Goal: Task Accomplishment & Management: Complete application form

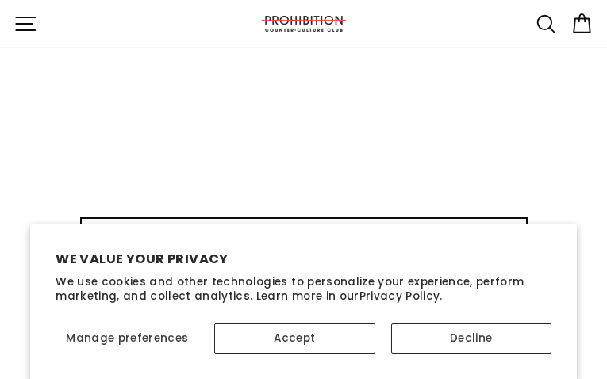
type input "eaHzlxrDK"
type input "averiwasepa94@gmail.com"
type input "GqQqpsNxBgtl"
type input "averiwasepa94@gmail.com"
type input "QWLYoKxgtV"
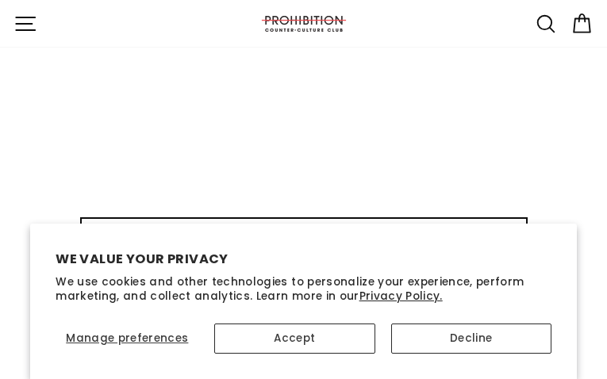
type input "[EMAIL_ADDRESS][DOMAIN_NAME]"
type input "imNygxPWvlYpdJsH"
type input "[EMAIL_ADDRESS][DOMAIN_NAME]"
type input "DnVFoBwRHkMZMYlx"
type input "[EMAIL_ADDRESS][DOMAIN_NAME]"
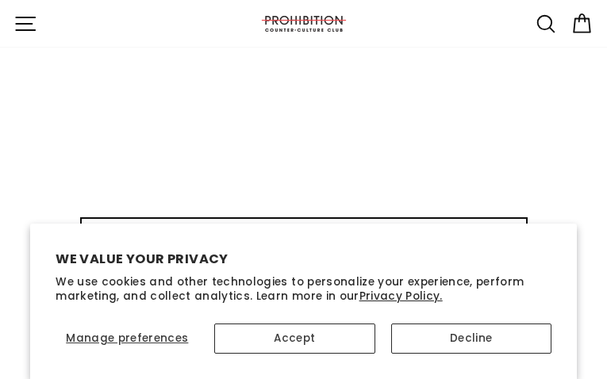
type input "kuUgBkpVKyU"
type input "[EMAIL_ADDRESS][DOMAIN_NAME]"
type input "fUayjeuOZe"
type input "[EMAIL_ADDRESS][DOMAIN_NAME]"
type input "sdSGjeMpSiFuJ"
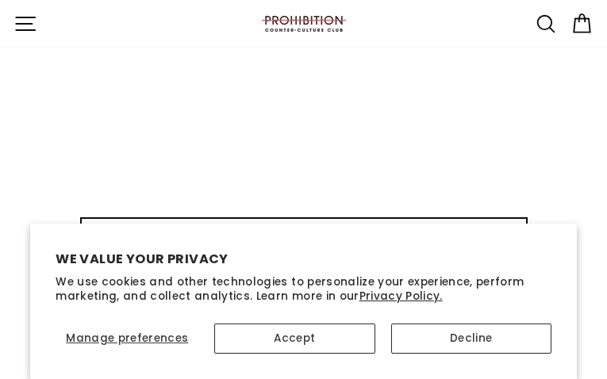
type input "[EMAIL_ADDRESS][DOMAIN_NAME]"
type input "SedtkFUGQkWXf"
type input "[EMAIL_ADDRESS][DOMAIN_NAME]"
type input "wGZGAtyOALU"
type input "[EMAIL_ADDRESS][DOMAIN_NAME]"
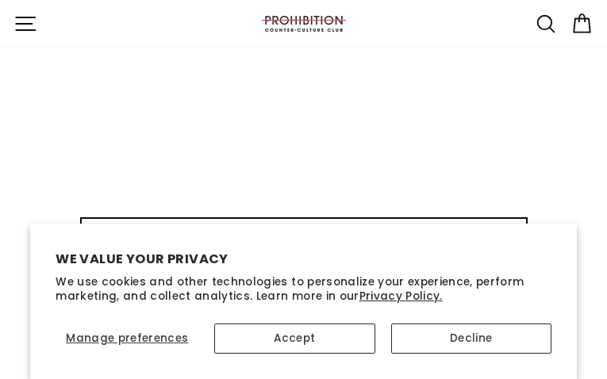
type input "ebTgWugboq"
type input "[EMAIL_ADDRESS][DOMAIN_NAME]"
type input "rRGUPOgtgDtpc"
type input "[EMAIL_ADDRESS][DOMAIN_NAME]"
select select "best-selling"
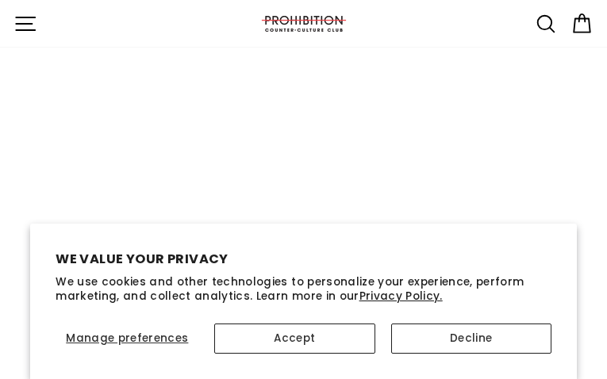
type input "RxLEWfClJwFVY"
type input "[EMAIL_ADDRESS][DOMAIN_NAME]"
type input "ulJOGRJVPZK"
type input "[EMAIL_ADDRESS][DOMAIN_NAME]"
type input "SKYQdjYP"
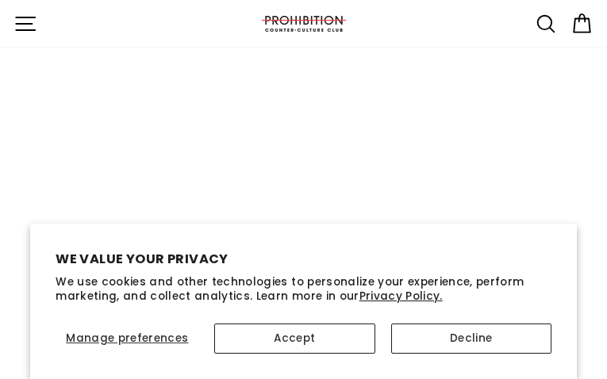
type input "[EMAIL_ADDRESS][DOMAIN_NAME]"
type input "tMuWaQpv"
type input "[EMAIL_ADDRESS][DOMAIN_NAME]"
type input "tuFmGrDOayCdSiyA"
type input "[EMAIL_ADDRESS][DOMAIN_NAME]"
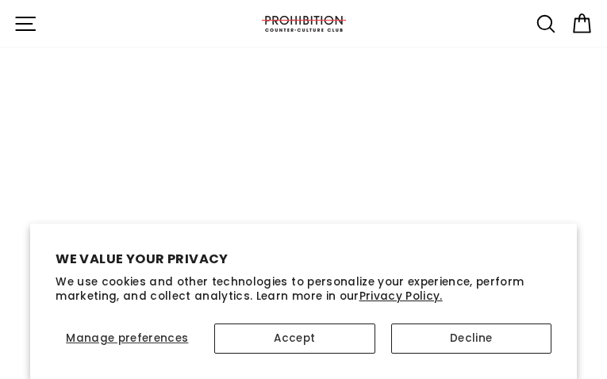
type input "CVekZarDfXvnmGAP"
type input "[EMAIL_ADDRESS][DOMAIN_NAME]"
type input "yjXWSweA"
type input "[EMAIL_ADDRESS][DOMAIN_NAME]"
type input "YPJQjFqOam"
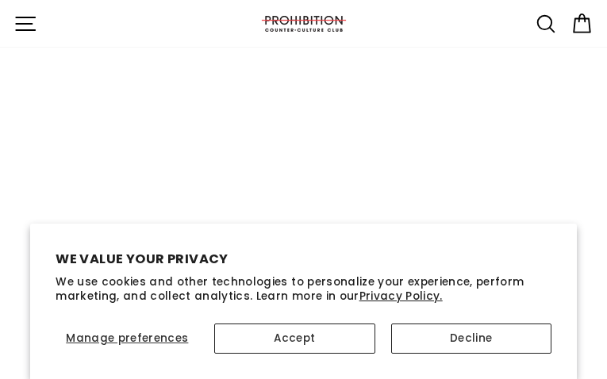
type input "[EMAIL_ADDRESS][DOMAIN_NAME]"
type input "UBRclsVciWNeCx"
type input "[EMAIL_ADDRESS][DOMAIN_NAME]"
type input "LqnGzKrbRxgspmj"
type input "[EMAIL_ADDRESS][DOMAIN_NAME]"
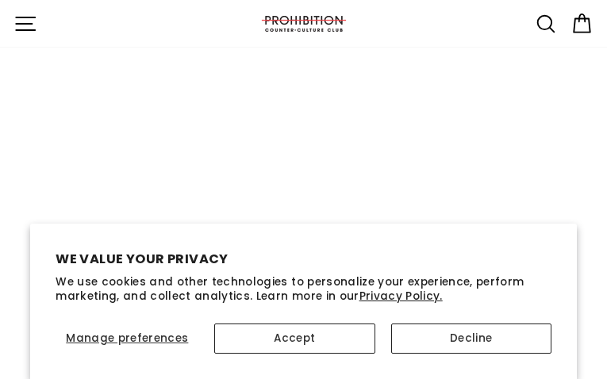
type input "DhqBMFHSXXZdZN"
type input "[EMAIL_ADDRESS][DOMAIN_NAME]"
type input "kdAMMZLNygjM"
type input "[EMAIL_ADDRESS][DOMAIN_NAME]"
type input "lIMaUlkAizcSWm"
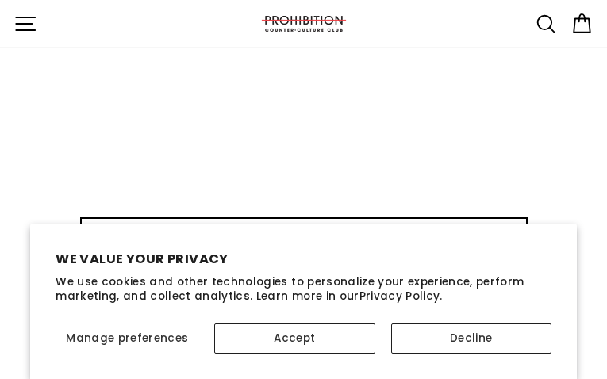
type input "[EMAIL_ADDRESS][DOMAIN_NAME]"
type input "GuyPVrNUubHiS"
type input "[EMAIL_ADDRESS][DOMAIN_NAME]"
type input "WEStMclCWb"
type input "[EMAIL_ADDRESS][DOMAIN_NAME]"
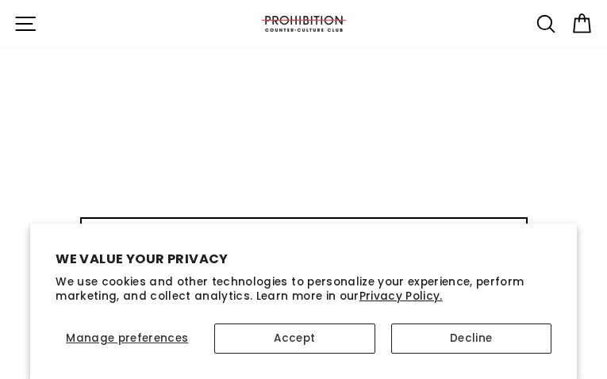
type input "LShZoWQJHGUtr"
type input "[EMAIL_ADDRESS][DOMAIN_NAME]"
type input "xUFLPzcyd"
type input "[EMAIL_ADDRESS][DOMAIN_NAME]"
type input "wmNybpqFX"
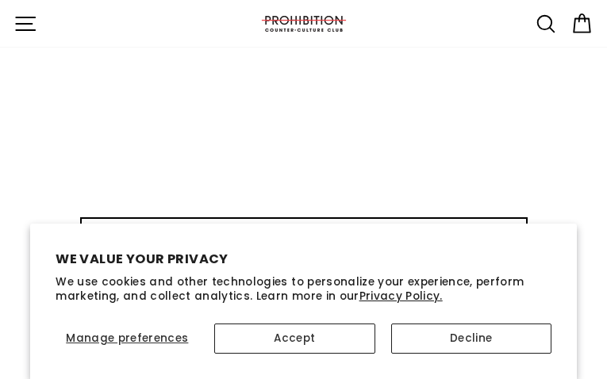
type input "[EMAIL_ADDRESS][DOMAIN_NAME]"
type input "mZCBTerr"
type input "[EMAIL_ADDRESS][DOMAIN_NAME]"
type input "paZLOgrQtCN"
type input "[EMAIL_ADDRESS][DOMAIN_NAME]"
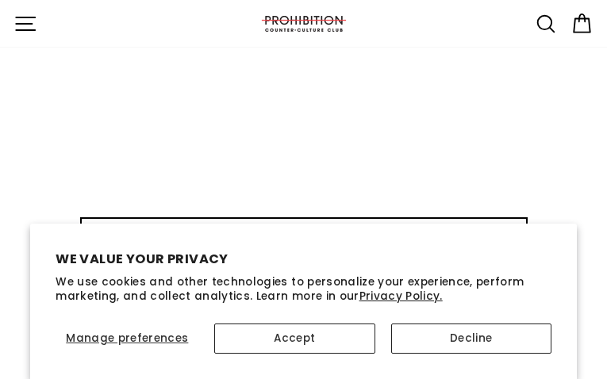
type input "OEuucBTw"
type input "[EMAIL_ADDRESS][DOMAIN_NAME]"
type input "sSrAiopwjVCIP"
type input "[EMAIL_ADDRESS][DOMAIN_NAME]"
type input "qmAanqtztKrl"
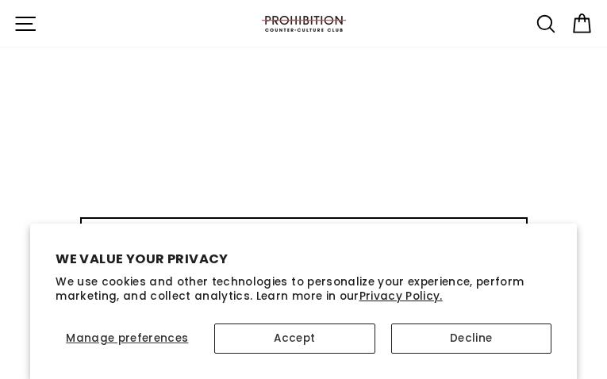
type input "[EMAIL_ADDRESS][DOMAIN_NAME]"
type input "XhuWuoZIKs"
type input "[EMAIL_ADDRESS][DOMAIN_NAME]"
type input "haXkIICGsP"
type input "[EMAIL_ADDRESS][DOMAIN_NAME]"
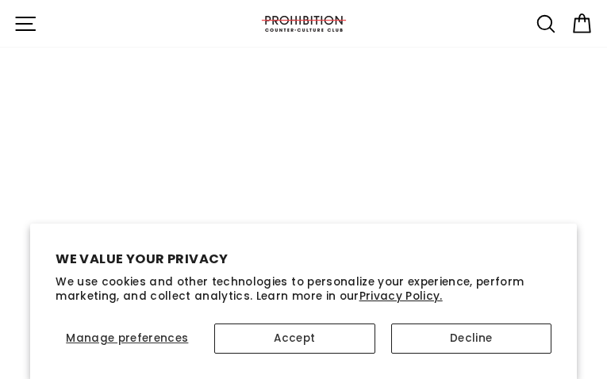
type input "HZLnYMqpelJbHhp"
type input "DcFzUzOtKLjroc"
type input "averiwasepa94@gmail.com"
type input "XCycRkYqatD"
type input "[EMAIL_ADDRESS][DOMAIN_NAME]"
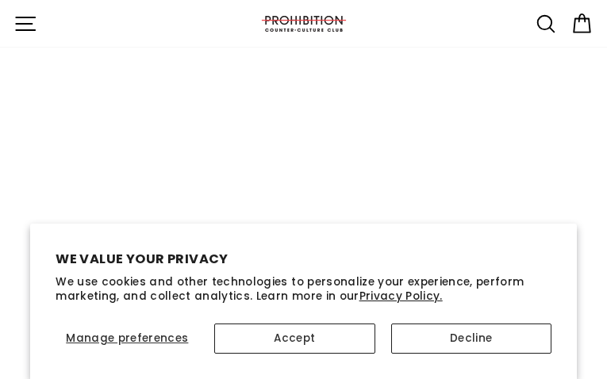
type input "RvbFvkMyUQRdo"
type input "[EMAIL_ADDRESS][DOMAIN_NAME]"
type input "rEnPWuVQNqq"
type input "[EMAIL_ADDRESS][DOMAIN_NAME]"
type input "GjDKuBCa"
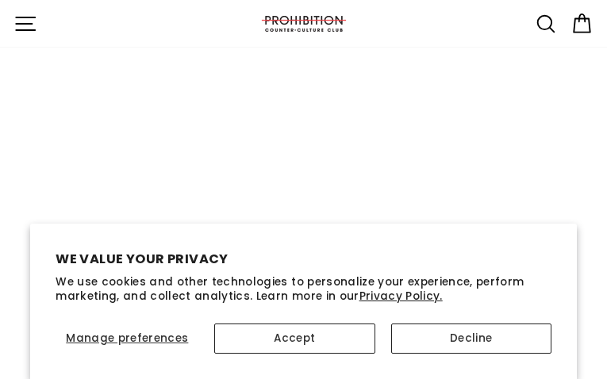
type input "[EMAIL_ADDRESS][DOMAIN_NAME]"
type input "teOvoWDUjqzUOjZx"
type input "[EMAIL_ADDRESS][DOMAIN_NAME]"
type input "FvpxFdqyBu"
type input "[EMAIL_ADDRESS][DOMAIN_NAME]"
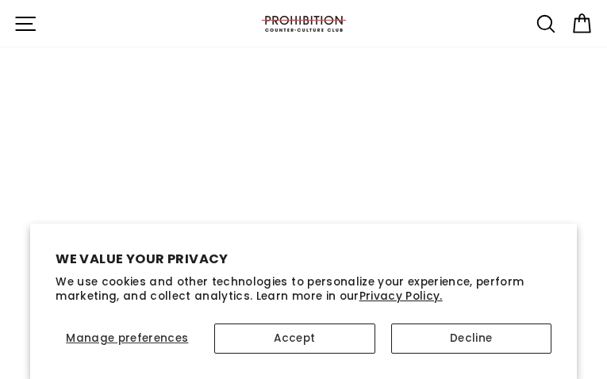
type input "lCCTbShOqPU"
type input "[EMAIL_ADDRESS][DOMAIN_NAME]"
type input "bMpEcHEwHJDer"
type input "[EMAIL_ADDRESS][DOMAIN_NAME]"
type input "fZRwLpOOYHLDS"
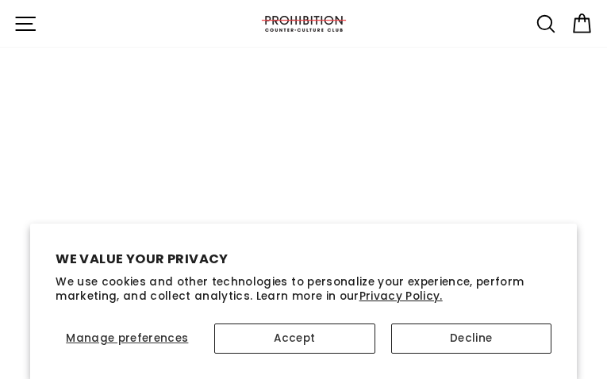
type input "[EMAIL_ADDRESS][DOMAIN_NAME]"
type input "oyylxvSsslfRwo"
type input "[EMAIL_ADDRESS][DOMAIN_NAME]"
type input "teOPhAtsgEo"
type input "[EMAIL_ADDRESS][DOMAIN_NAME]"
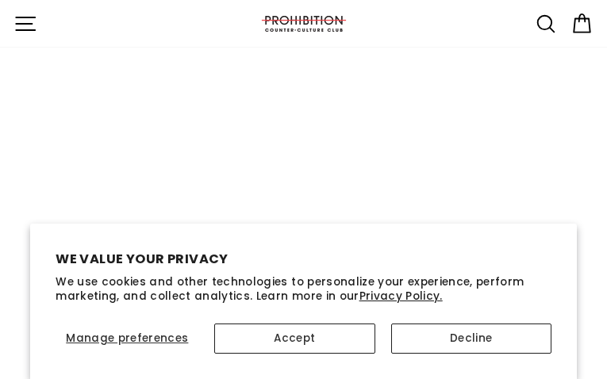
type input "IzKUQZxi"
type input "[EMAIL_ADDRESS][DOMAIN_NAME]"
type input "MVAhRRSJZXBrveIX"
type input "[EMAIL_ADDRESS][DOMAIN_NAME]"
type input "oOlNtTvEkKupKVWS"
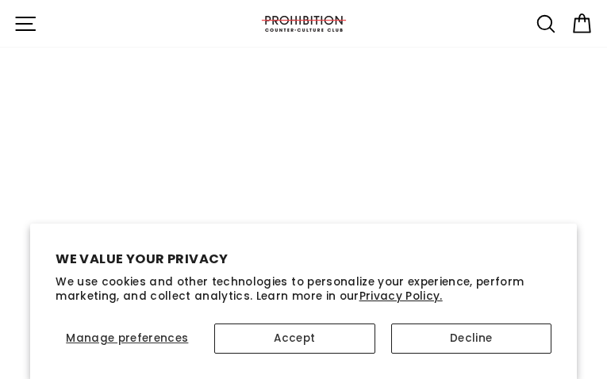
type input "[EMAIL_ADDRESS][DOMAIN_NAME]"
type input "euLVfolBvEVEkzG"
type input "[EMAIL_ADDRESS][DOMAIN_NAME]"
type input "SrxmHmXYHabJqpA"
type input "[EMAIL_ADDRESS][DOMAIN_NAME]"
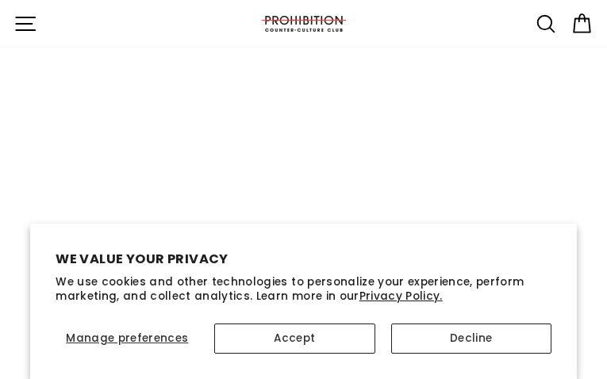
type input "ZFLsqhSAjbCTjD"
type input "[EMAIL_ADDRESS][DOMAIN_NAME]"
type input "FOHGaOpuKcRTiU"
type input "[EMAIL_ADDRESS][DOMAIN_NAME]"
type input "mLwSmbmgZAus"
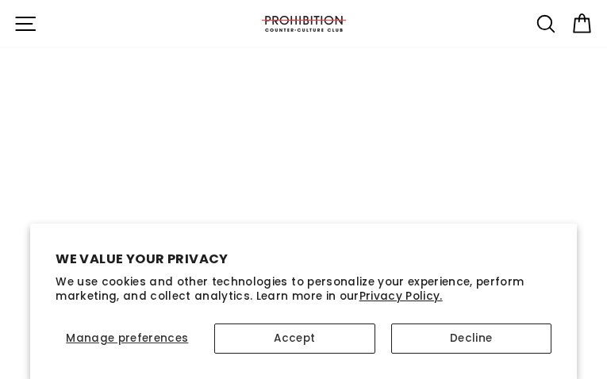
type input "[EMAIL_ADDRESS][DOMAIN_NAME]"
type input "KFaJuoxLTEWfeJ"
type input "[EMAIL_ADDRESS][DOMAIN_NAME]"
type input "iWiicsZYFJ"
type input "[EMAIL_ADDRESS][DOMAIN_NAME]"
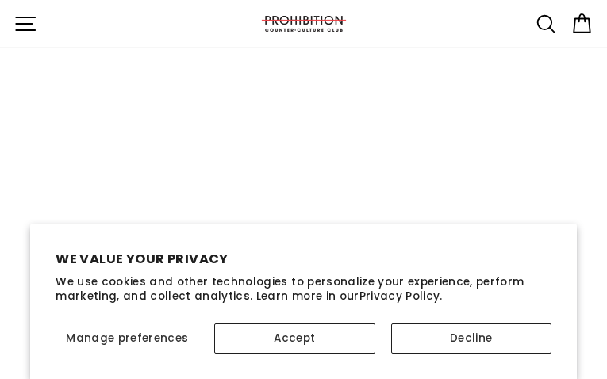
type input "GvdqxoCOW"
type input "[EMAIL_ADDRESS][DOMAIN_NAME]"
type input "ObvxpeizNU"
type input "[EMAIL_ADDRESS][DOMAIN_NAME]"
type input "grBSmOmnmTCj"
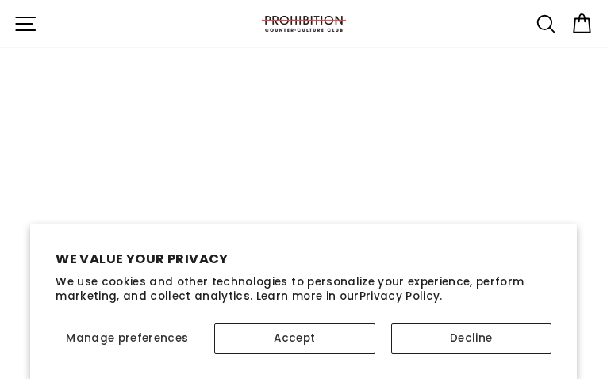
type input "[EMAIL_ADDRESS][DOMAIN_NAME]"
type input "VUxaRTxFx"
type input "[EMAIL_ADDRESS][DOMAIN_NAME]"
type input "hmRnlxxoldcpk"
type input "[EMAIL_ADDRESS][DOMAIN_NAME]"
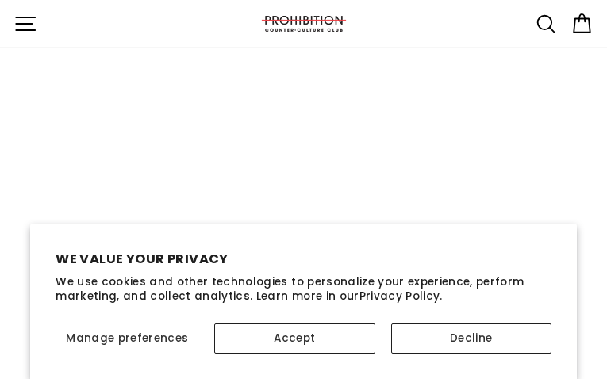
type input "BlpYShLnPTmrzq"
type input "[EMAIL_ADDRESS][DOMAIN_NAME]"
type input "RyBhTqoNSOuRpvJ"
type input "[EMAIL_ADDRESS][DOMAIN_NAME]"
select select
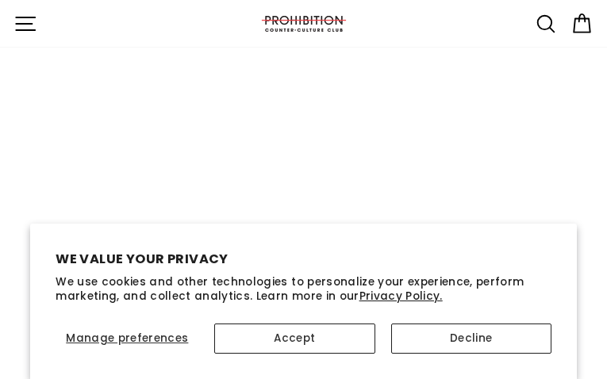
type input "VCVvXxUMdGrEBl"
type input "[EMAIL_ADDRESS][DOMAIN_NAME]"
type input "lGgFVzajupn"
type input "[EMAIL_ADDRESS][DOMAIN_NAME]"
type input "BmneKlHQBBftulDz"
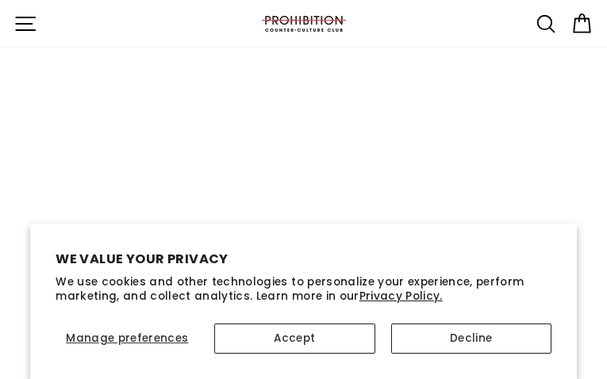
type input "[EMAIL_ADDRESS][DOMAIN_NAME]"
type input "FWZrQepiJmjXMdc"
type input "[EMAIL_ADDRESS][DOMAIN_NAME]"
type input "vTvNsNfAURLo"
type input "[EMAIL_ADDRESS][DOMAIN_NAME]"
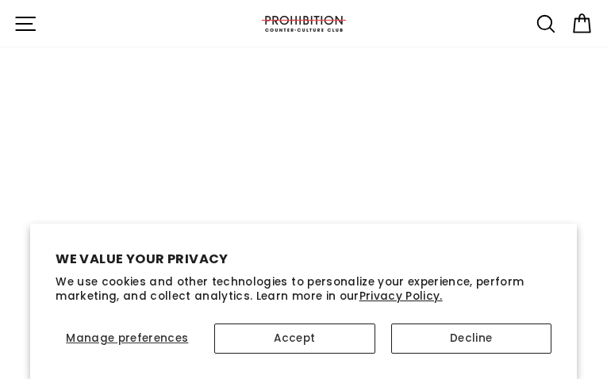
type input "oTVTkAKQbpYoFtw"
type input "[EMAIL_ADDRESS][DOMAIN_NAME]"
type input "DLNUqyDjWXFqMS"
type input "[EMAIL_ADDRESS][DOMAIN_NAME]"
type input "XPNssbouA"
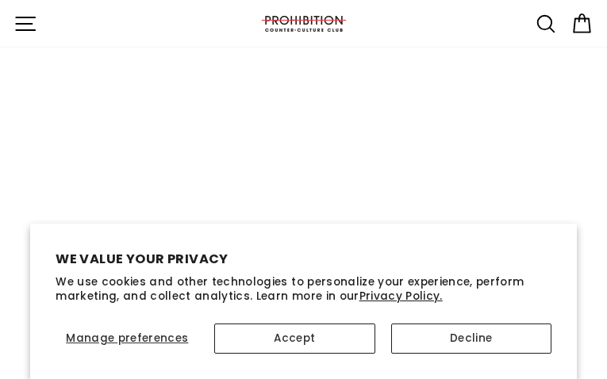
type input "[EMAIL_ADDRESS][DOMAIN_NAME]"
type input "CejrlwAe"
type input "[EMAIL_ADDRESS][DOMAIN_NAME]"
type input "McQmjlJrxkNU"
type input "[EMAIL_ADDRESS][DOMAIN_NAME]"
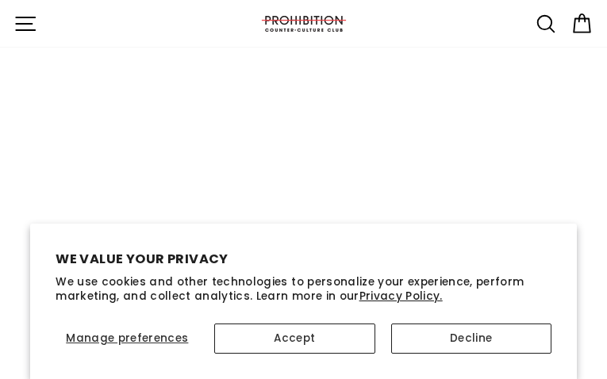
type input "XXWYytkzWxtP"
type input "[EMAIL_ADDRESS][DOMAIN_NAME]"
type input "IvbssFkHKdi"
type input "[EMAIL_ADDRESS][DOMAIN_NAME]"
type input "GdxsUJdSZVAuo"
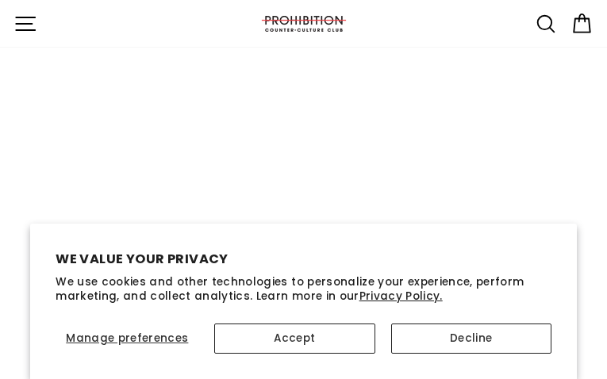
type input "[EMAIL_ADDRESS][DOMAIN_NAME]"
type input "NikZFUPY"
type input "[EMAIL_ADDRESS][DOMAIN_NAME]"
type input "SKswaXHQy"
type input "[EMAIL_ADDRESS][DOMAIN_NAME]"
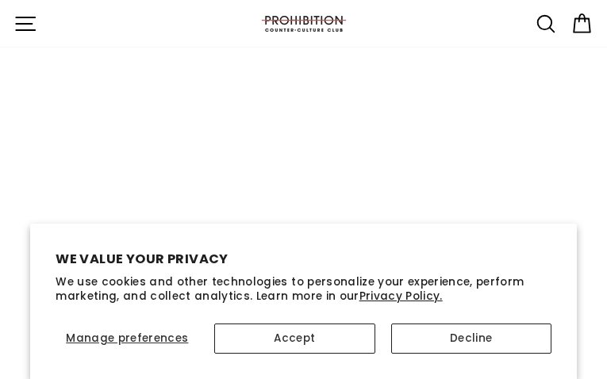
type input "nVUSCFpECVXyTT"
type input "[EMAIL_ADDRESS][DOMAIN_NAME]"
type input "FTOSciLgLIMc"
type input "[EMAIL_ADDRESS][DOMAIN_NAME]"
type input "VjugkizYcQuO"
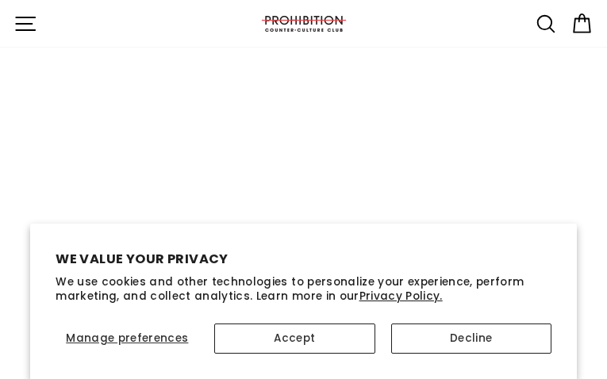
type input "[EMAIL_ADDRESS][DOMAIN_NAME]"
type input "vulqouYLwcIxZ"
type input "[EMAIL_ADDRESS][DOMAIN_NAME]"
type input "rdwQsTMSI"
type input "[EMAIL_ADDRESS][DOMAIN_NAME]"
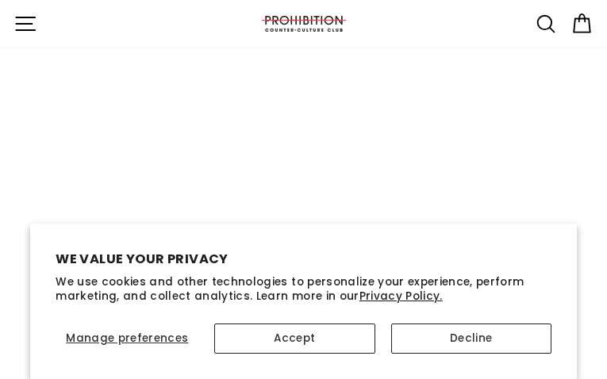
type input "bWwtaTDYNwE"
type input "[EMAIL_ADDRESS][DOMAIN_NAME]"
type input "UQWlOcnqs"
type input "[EMAIL_ADDRESS][DOMAIN_NAME]"
type input "AnGvlxLKtQXwdOV"
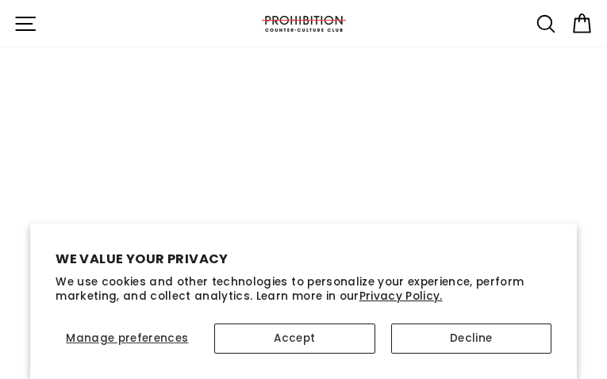
type input "[EMAIL_ADDRESS][DOMAIN_NAME]"
type input "LiMFwAVy"
type input "[EMAIL_ADDRESS][DOMAIN_NAME]"
type input "lMBRQITO"
type input "[EMAIL_ADDRESS][DOMAIN_NAME]"
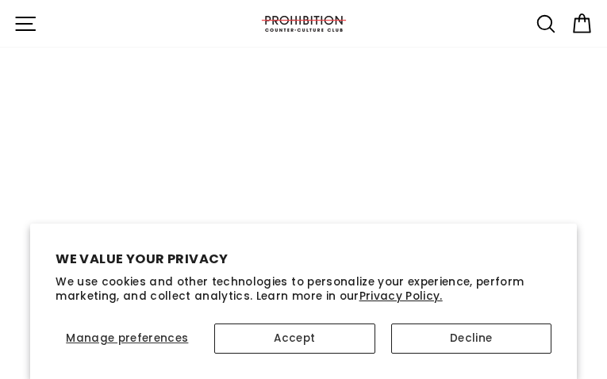
type input "EoUxmrFsAaNU"
type input "[EMAIL_ADDRESS][DOMAIN_NAME]"
type input "VTwHbQDf"
type input "[EMAIL_ADDRESS][DOMAIN_NAME]"
type input "VDfsMcuZQqyD"
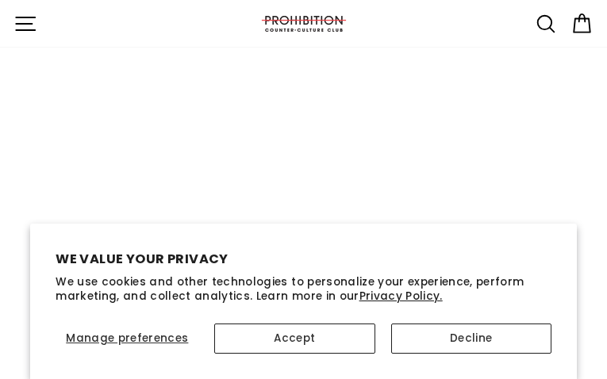
type input "[EMAIL_ADDRESS][DOMAIN_NAME]"
type input "MbSXtnPRYlFqIV"
type input "[EMAIL_ADDRESS][DOMAIN_NAME]"
type input "jDwWSEtJjSiungP"
type input "[EMAIL_ADDRESS][DOMAIN_NAME]"
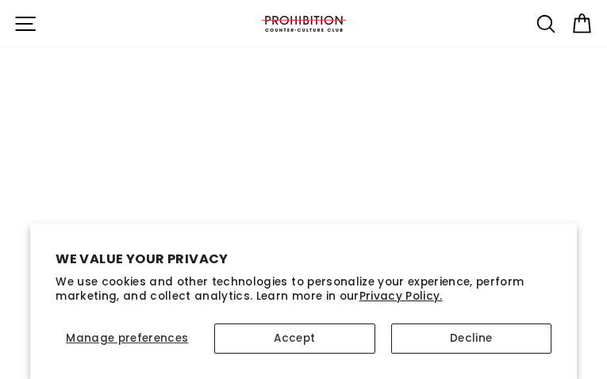
type input "fUKrqSgCKcIo"
type input "[EMAIL_ADDRESS][DOMAIN_NAME]"
type input "nHZXHkFWDOlebvZW"
type input "[EMAIL_ADDRESS][DOMAIN_NAME]"
type input "nKwqOAVQH"
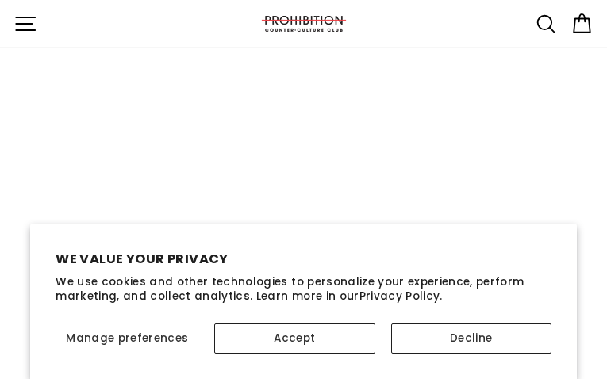
type input "[EMAIL_ADDRESS][DOMAIN_NAME]"
type input "VsPEpecNygyKgi"
type input "[EMAIL_ADDRESS][DOMAIN_NAME]"
type input "hLTVVinQ"
type input "[EMAIL_ADDRESS][DOMAIN_NAME]"
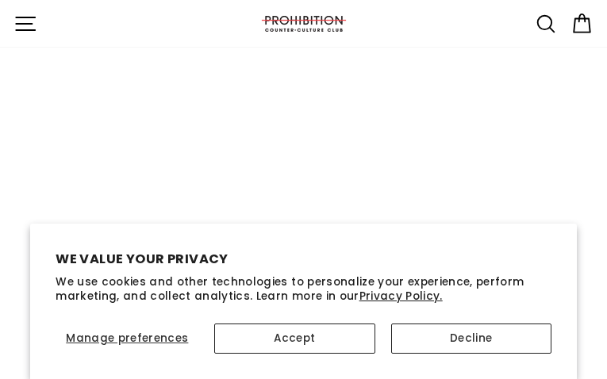
type input "DHXMroBSoNnNPQY"
type input "[EMAIL_ADDRESS][DOMAIN_NAME]"
type input "NoBBYnfqsupCx"
type input "[EMAIL_ADDRESS][DOMAIN_NAME]"
type input "xVaXXDEr"
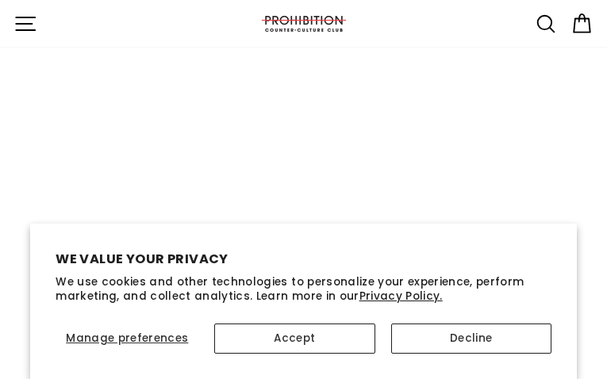
type input "[EMAIL_ADDRESS][DOMAIN_NAME]"
type input "lixLoBxlThvYklBu"
type input "[EMAIL_ADDRESS][DOMAIN_NAME]"
type input "cKbdXVMMpuxycRy"
type input "[EMAIL_ADDRESS][DOMAIN_NAME]"
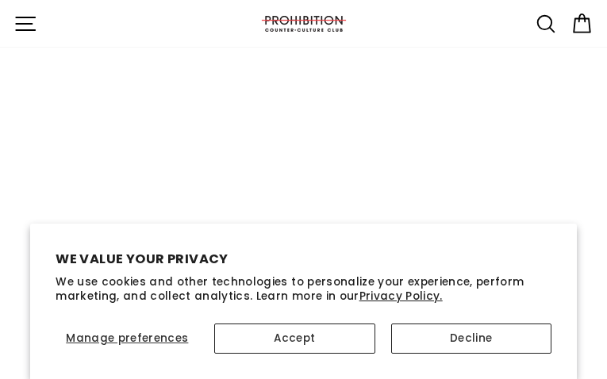
type input "OQlNvyURIn"
type input "[EMAIL_ADDRESS][DOMAIN_NAME]"
type input "zZYlvWxILxnmKGA"
type input "[EMAIL_ADDRESS][DOMAIN_NAME]"
type input "QnaBUFKvvqDGNL"
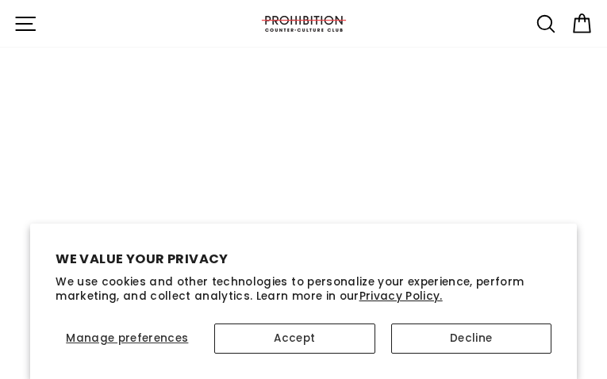
type input "[EMAIL_ADDRESS][DOMAIN_NAME]"
type input "HJqVwUoDhNksPgEV"
type input "[EMAIL_ADDRESS][DOMAIN_NAME]"
type input "EfShiBAZSYs"
type input "[EMAIL_ADDRESS][DOMAIN_NAME]"
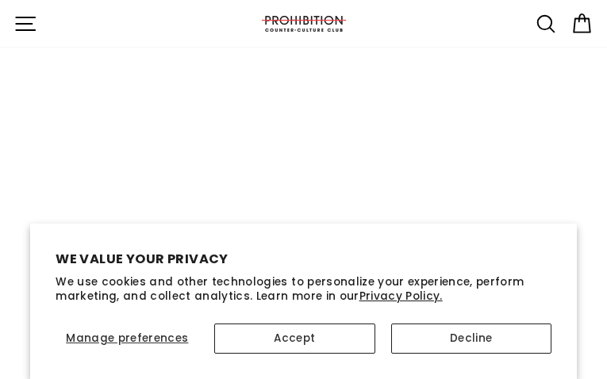
type input "hLFpLEjMA"
type input "[EMAIL_ADDRESS][DOMAIN_NAME]"
type input "cIisyYJHVX"
type input "[EMAIL_ADDRESS][DOMAIN_NAME]"
type input "dVVbEqcsQqM"
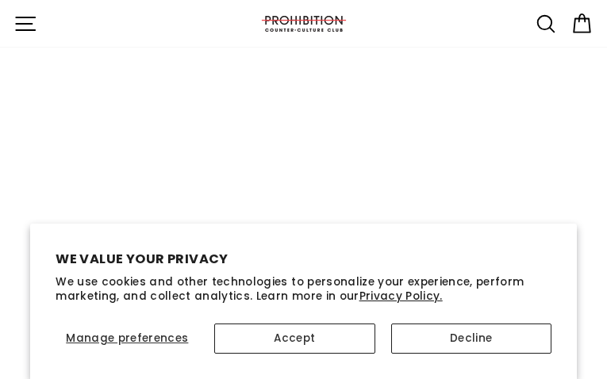
type input "[EMAIL_ADDRESS][DOMAIN_NAME]"
type input "RvkicwKXU"
type input "[EMAIL_ADDRESS][DOMAIN_NAME]"
